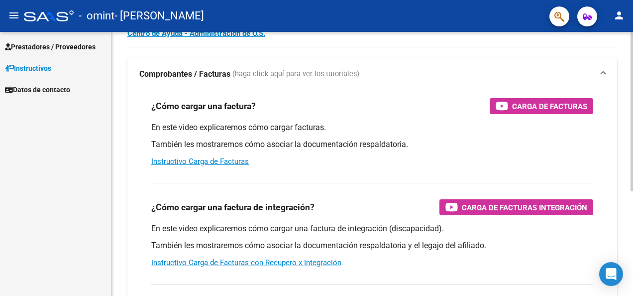
scroll to position [48, 0]
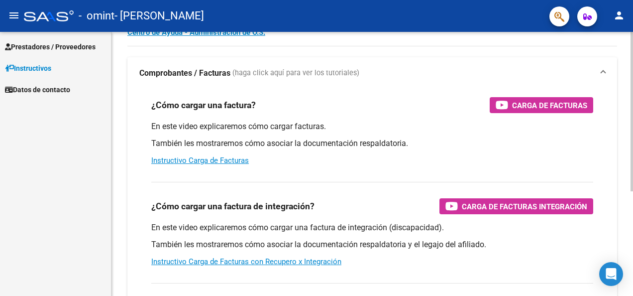
click at [633, 199] on div at bounding box center [632, 140] width 2 height 159
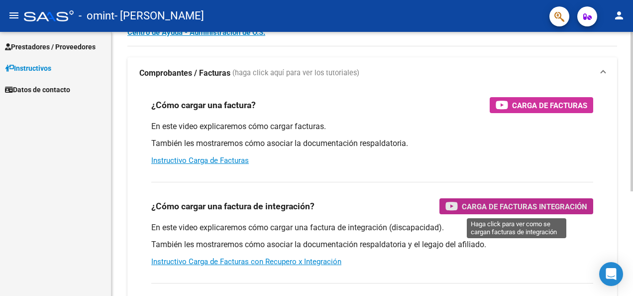
click at [535, 208] on span "Carga de Facturas Integración" at bounding box center [524, 206] width 125 height 12
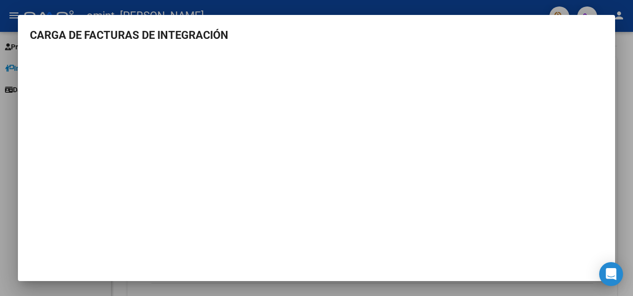
click at [558, 25] on mat-dialog-container "CARGA DE FACTURAS DE INTEGRACIÓN" at bounding box center [316, 148] width 597 height 266
click at [84, 41] on h3 "CARGA DE FACTURAS DE INTEGRACIÓN" at bounding box center [316, 35] width 573 height 16
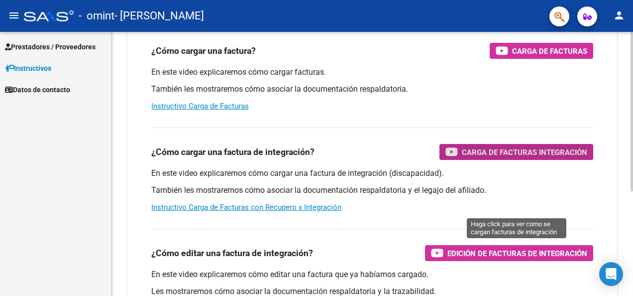
scroll to position [102, 0]
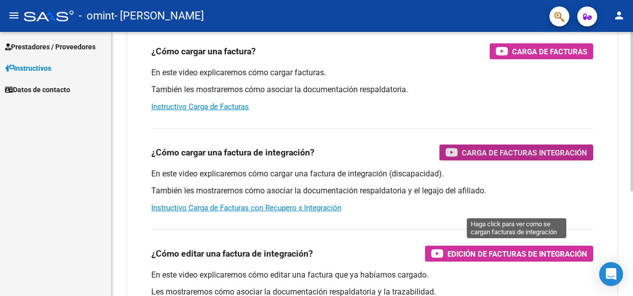
click at [631, 235] on div at bounding box center [632, 172] width 2 height 159
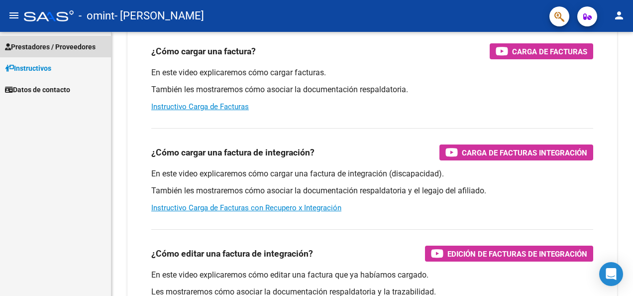
click at [85, 45] on span "Prestadores / Proveedores" at bounding box center [50, 46] width 91 height 11
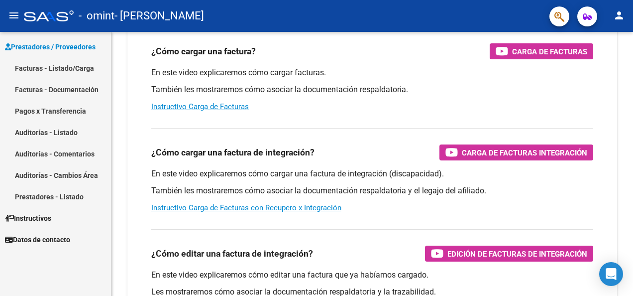
click at [74, 68] on link "Facturas - Listado/Carga" at bounding box center [55, 67] width 111 height 21
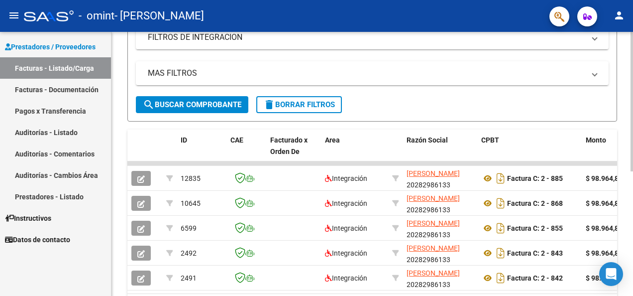
scroll to position [176, 0]
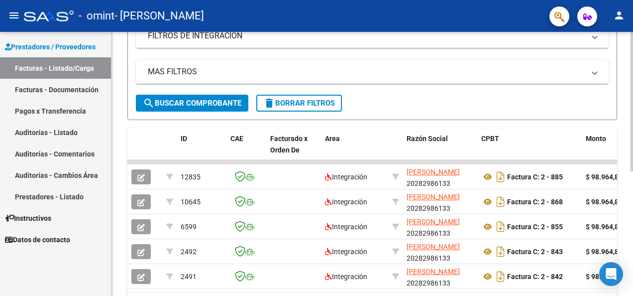
click at [633, 231] on html "menu - omint - [PERSON_NAME] person Prestadores / Proveedores Facturas - Listad…" at bounding box center [316, 148] width 633 height 296
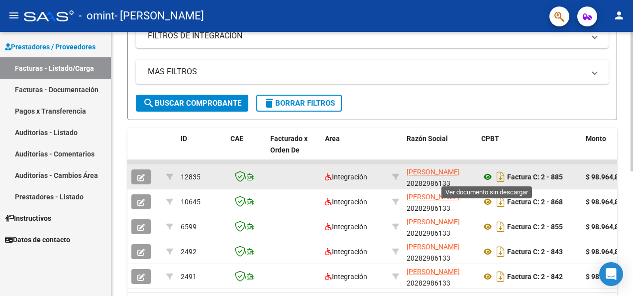
click at [485, 177] on icon at bounding box center [487, 177] width 13 height 12
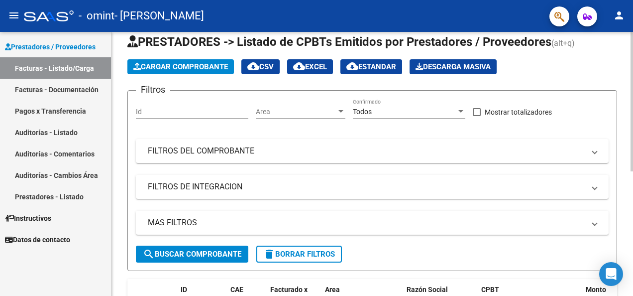
click at [624, 119] on div "Video tutorial PRESTADORES -> Listado de CPBTs Emitidos por Prestadores / Prove…" at bounding box center [373, 253] width 524 height 493
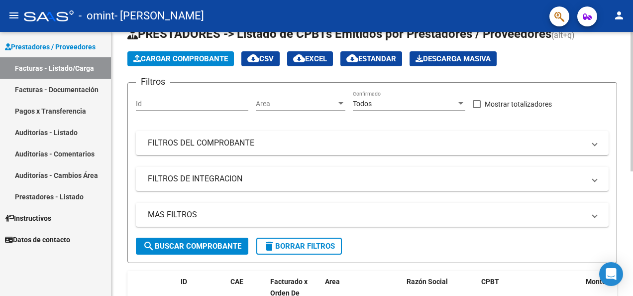
click at [195, 61] on span "Cargar Comprobante" at bounding box center [180, 58] width 95 height 9
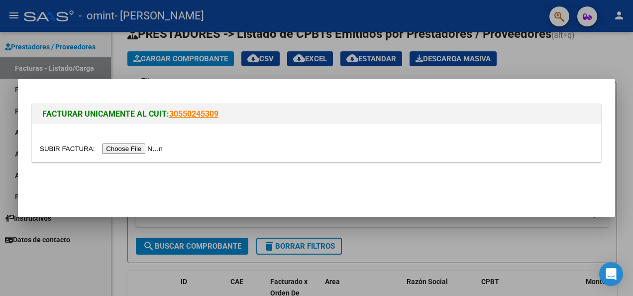
click at [129, 146] on input "file" at bounding box center [103, 148] width 126 height 10
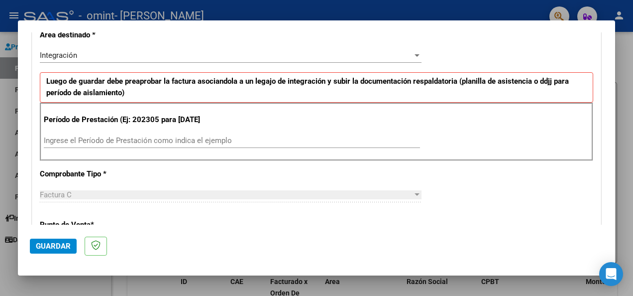
scroll to position [221, 0]
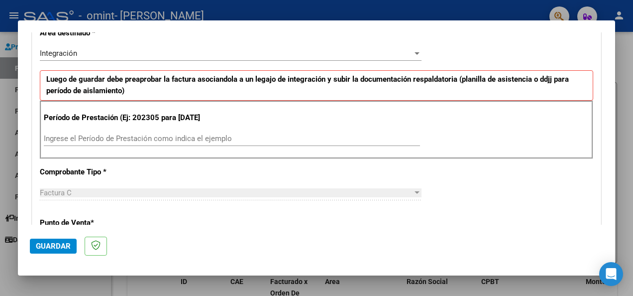
click at [146, 143] on input "Ingrese el Período de Prestación como indica el ejemplo" at bounding box center [232, 138] width 376 height 9
click at [180, 113] on p "Período de Prestación (Ej: 202305 para [DATE]" at bounding box center [126, 117] width 164 height 11
click at [143, 143] on input "Ingrese el Período de Prestación como indica el ejemplo" at bounding box center [232, 138] width 376 height 9
click at [136, 155] on div "Ingrese el Período de Prestación como indica el ejemplo" at bounding box center [232, 143] width 376 height 24
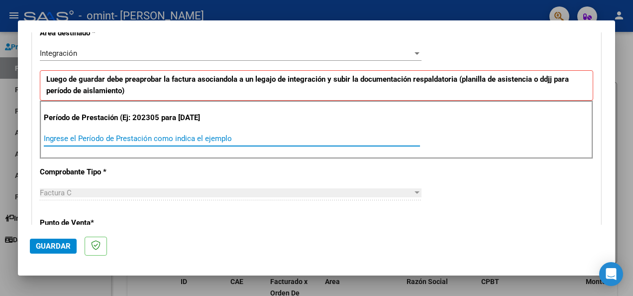
click at [136, 143] on input "Ingrese el Período de Prestación como indica el ejemplo" at bounding box center [232, 138] width 376 height 9
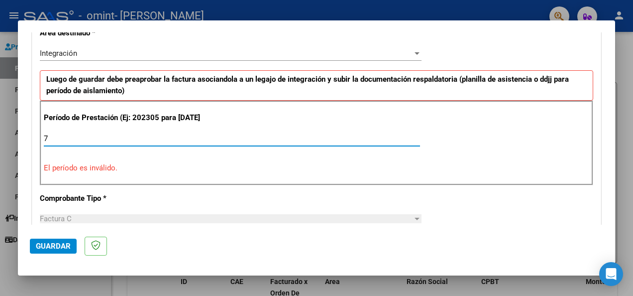
type input "7"
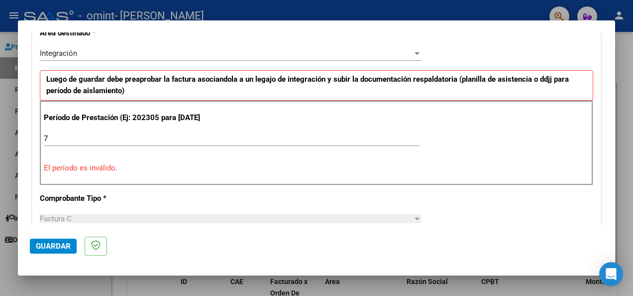
click at [294, 173] on p "El período es inválido." at bounding box center [317, 167] width 546 height 11
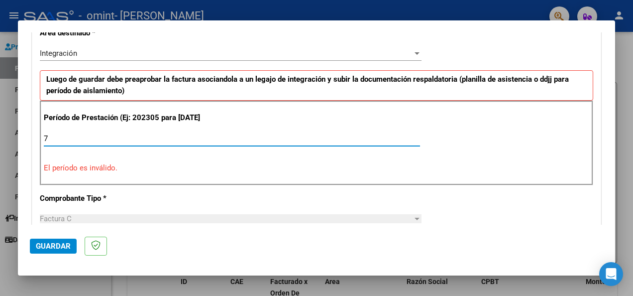
click at [99, 143] on input "7" at bounding box center [232, 138] width 376 height 9
type input "0"
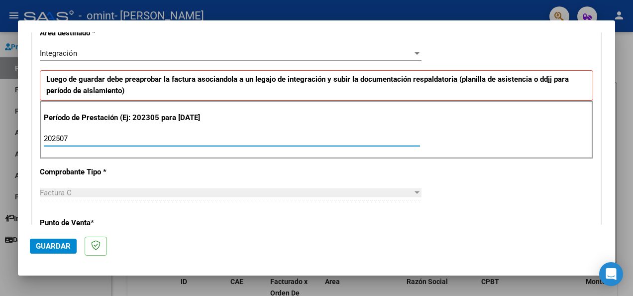
type input "202507"
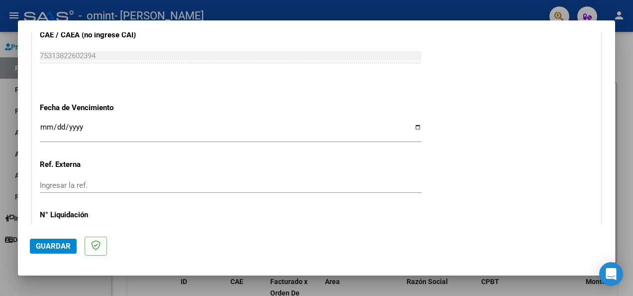
scroll to position [693, 0]
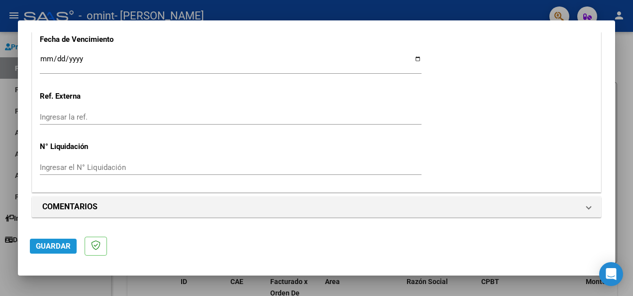
click at [66, 247] on span "Guardar" at bounding box center [53, 245] width 35 height 9
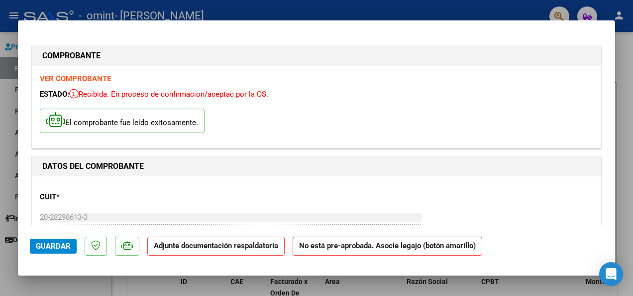
click at [193, 250] on p "Adjunte documentación respaldatoria" at bounding box center [215, 245] width 137 height 19
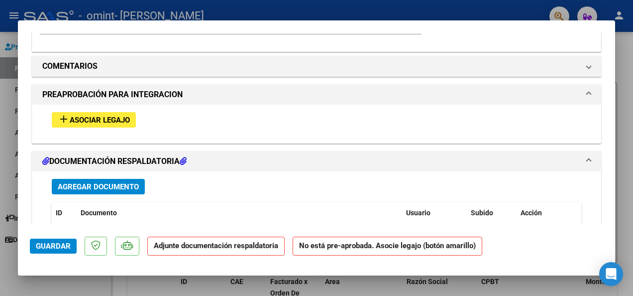
scroll to position [835, 0]
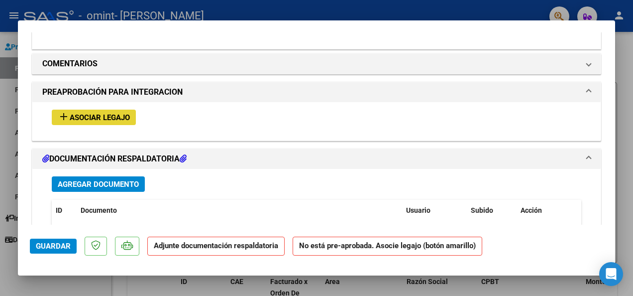
click at [107, 122] on span "Asociar Legajo" at bounding box center [100, 117] width 60 height 9
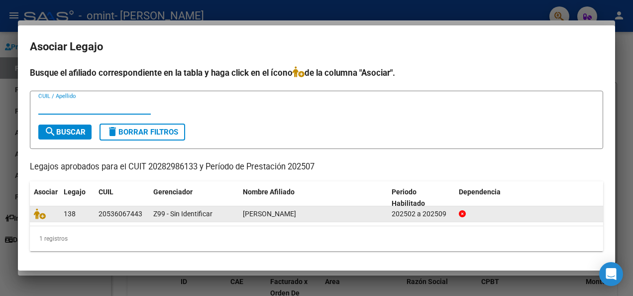
click at [266, 217] on span "[PERSON_NAME]" at bounding box center [269, 214] width 53 height 8
click at [267, 218] on div "[PERSON_NAME]" at bounding box center [313, 213] width 141 height 11
click at [87, 218] on div "138" at bounding box center [77, 213] width 27 height 11
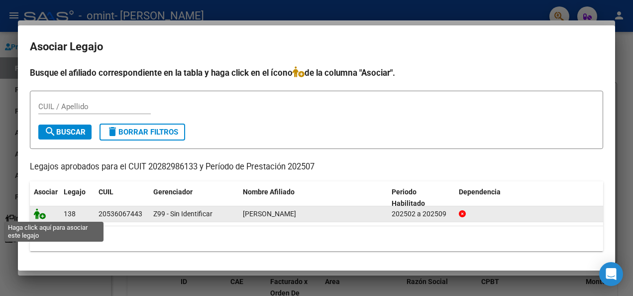
click at [41, 215] on icon at bounding box center [40, 213] width 12 height 11
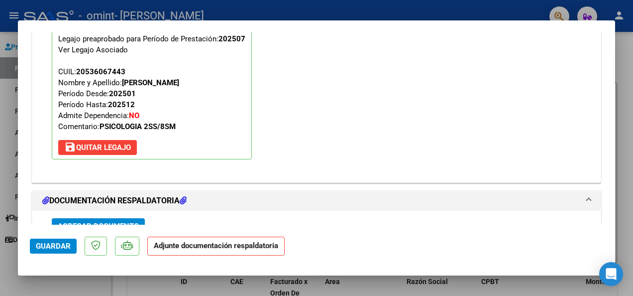
scroll to position [972, 0]
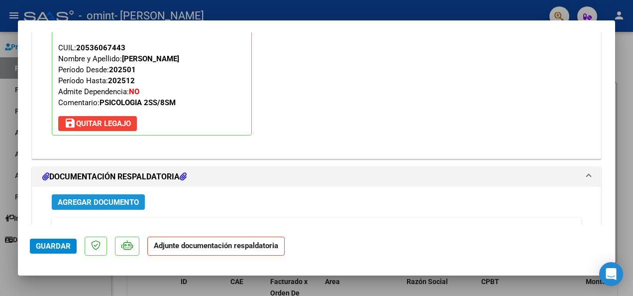
click at [135, 207] on span "Agregar Documento" at bounding box center [98, 202] width 81 height 9
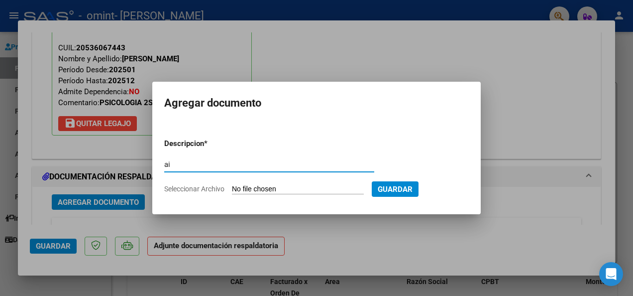
type input "a"
type input "aistencia"
click at [307, 191] on input "Seleccionar Archivo" at bounding box center [298, 189] width 132 height 9
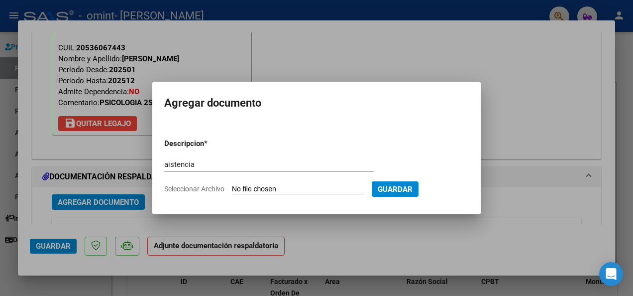
type input "C:\fakepath\[PERSON_NAME].pdf"
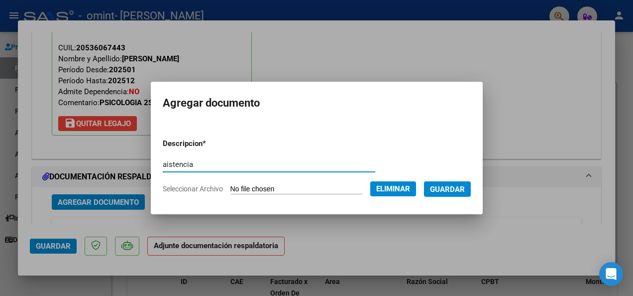
click at [195, 168] on input "aistencia" at bounding box center [269, 164] width 213 height 9
type input "a"
type input "Asistencia"
click at [440, 187] on span "Guardar" at bounding box center [447, 189] width 35 height 9
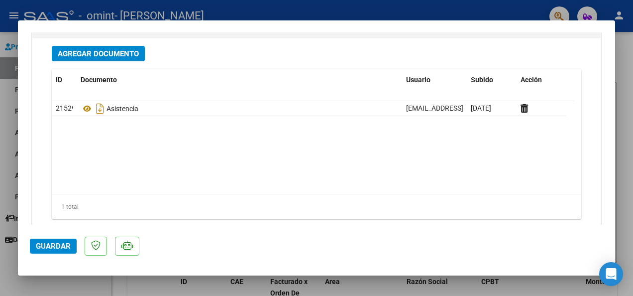
scroll to position [1153, 0]
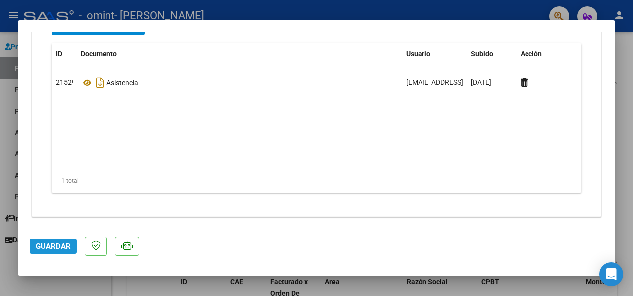
click at [58, 249] on span "Guardar" at bounding box center [53, 245] width 35 height 9
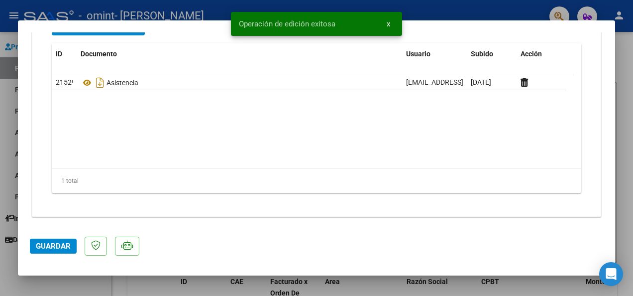
click at [58, 249] on span "Guardar" at bounding box center [53, 245] width 35 height 9
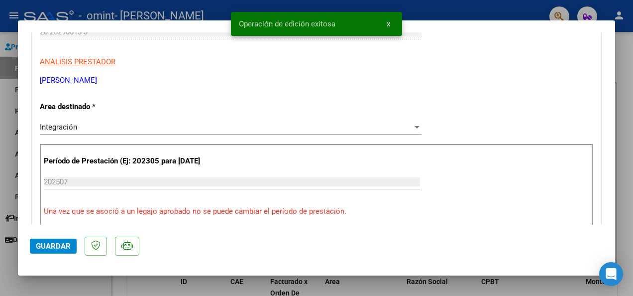
scroll to position [0, 0]
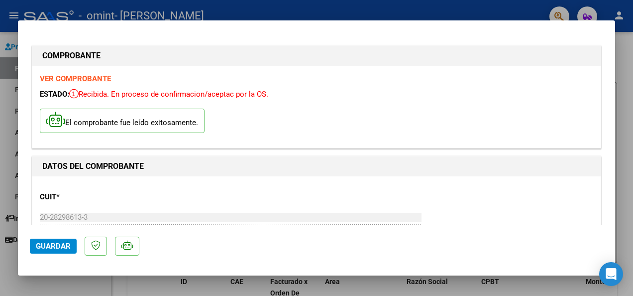
click at [103, 76] on strong "VER COMPROBANTE" at bounding box center [75, 78] width 71 height 9
click at [627, 80] on div at bounding box center [316, 148] width 633 height 296
type input "$ 0,00"
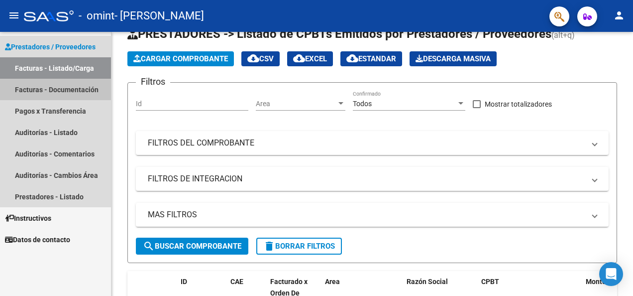
click at [69, 89] on link "Facturas - Documentación" at bounding box center [55, 89] width 111 height 21
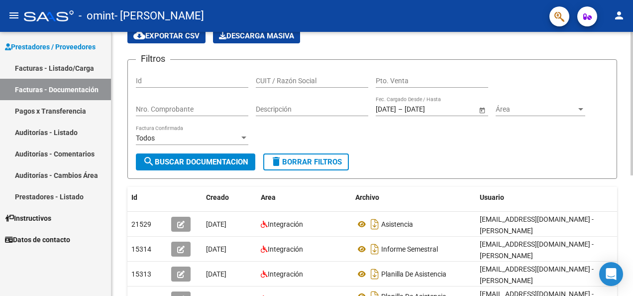
scroll to position [47, 0]
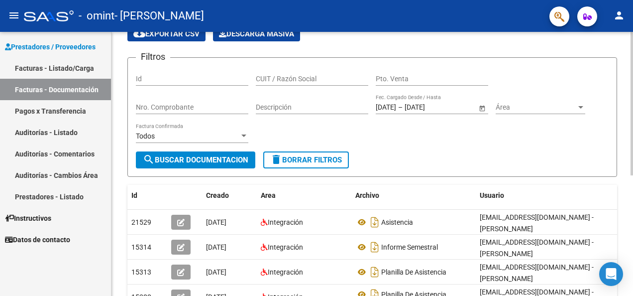
click at [618, 91] on div "PRESTADORES -> Comprobantes - Documentación Respaldatoria cloud_download Export…" at bounding box center [373, 227] width 524 height 484
